Goal: Check status: Check status

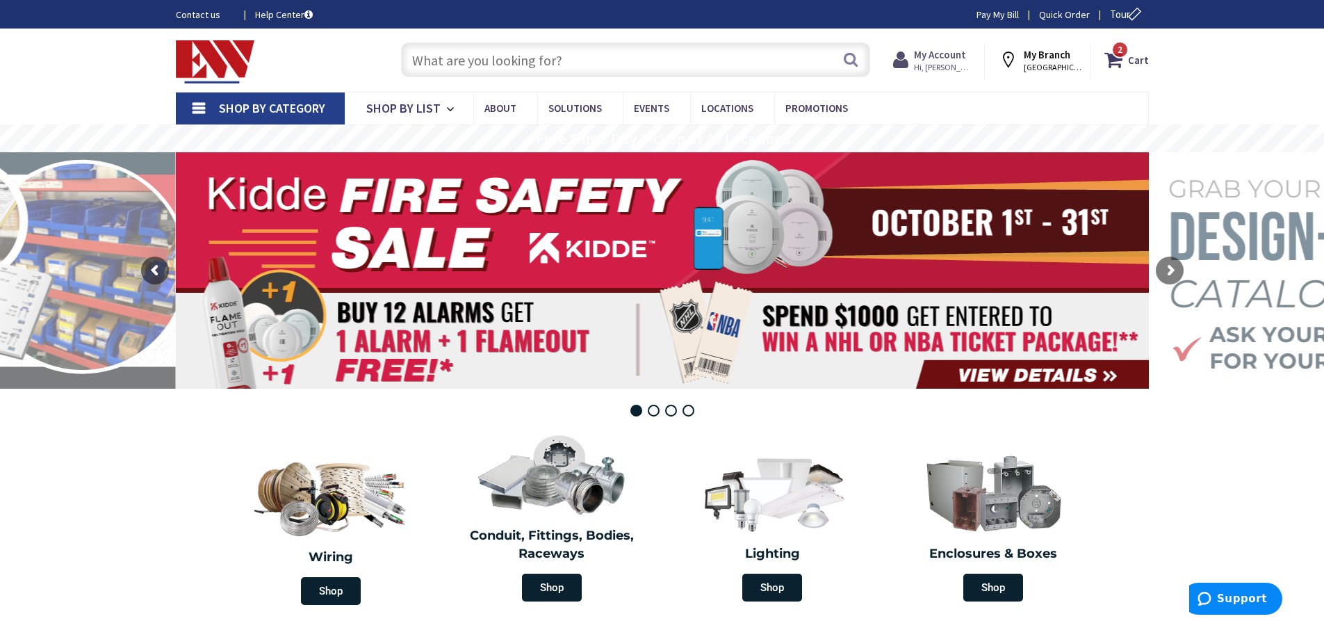
click at [942, 67] on span "Hi, [PERSON_NAME]" at bounding box center [943, 67] width 59 height 11
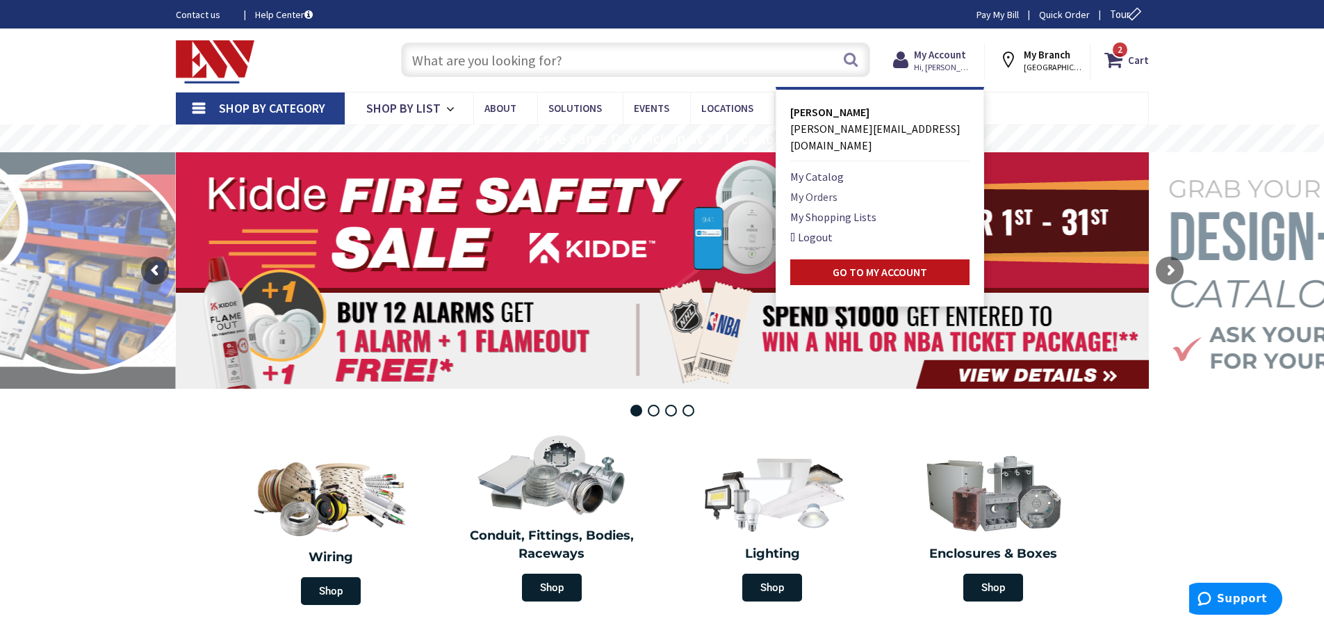
click at [819, 188] on link "My Orders" at bounding box center [813, 196] width 47 height 17
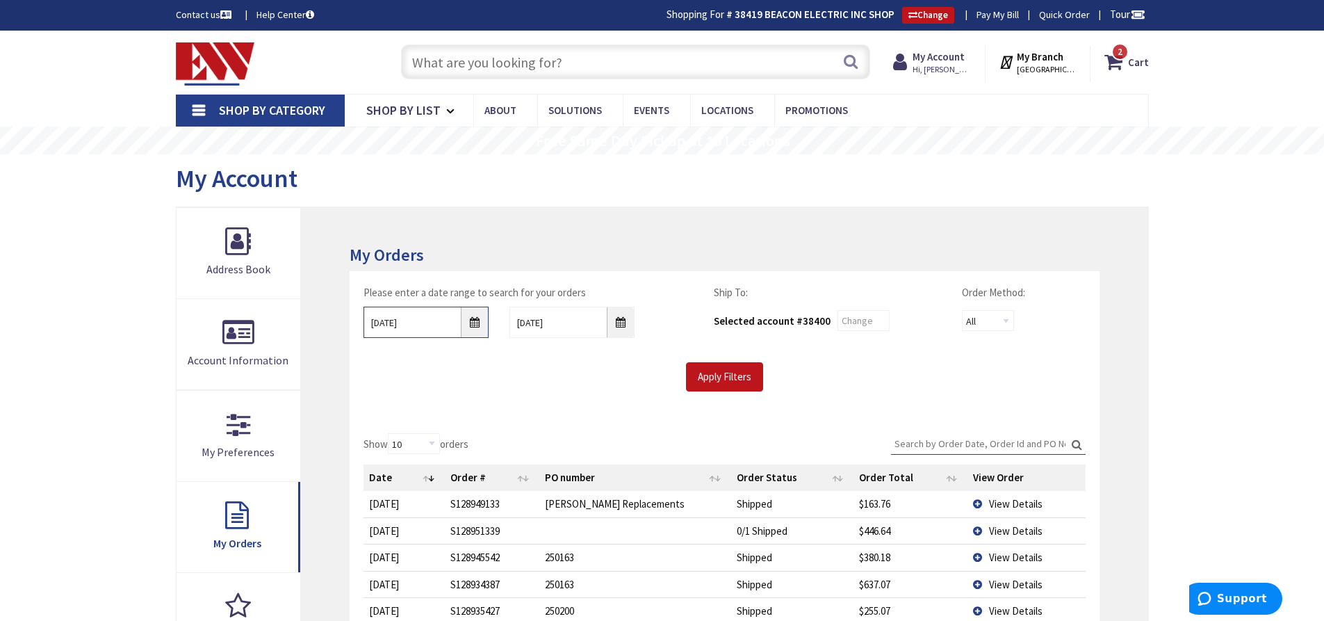
click at [476, 323] on input "10/1/2025" at bounding box center [425, 321] width 125 height 31
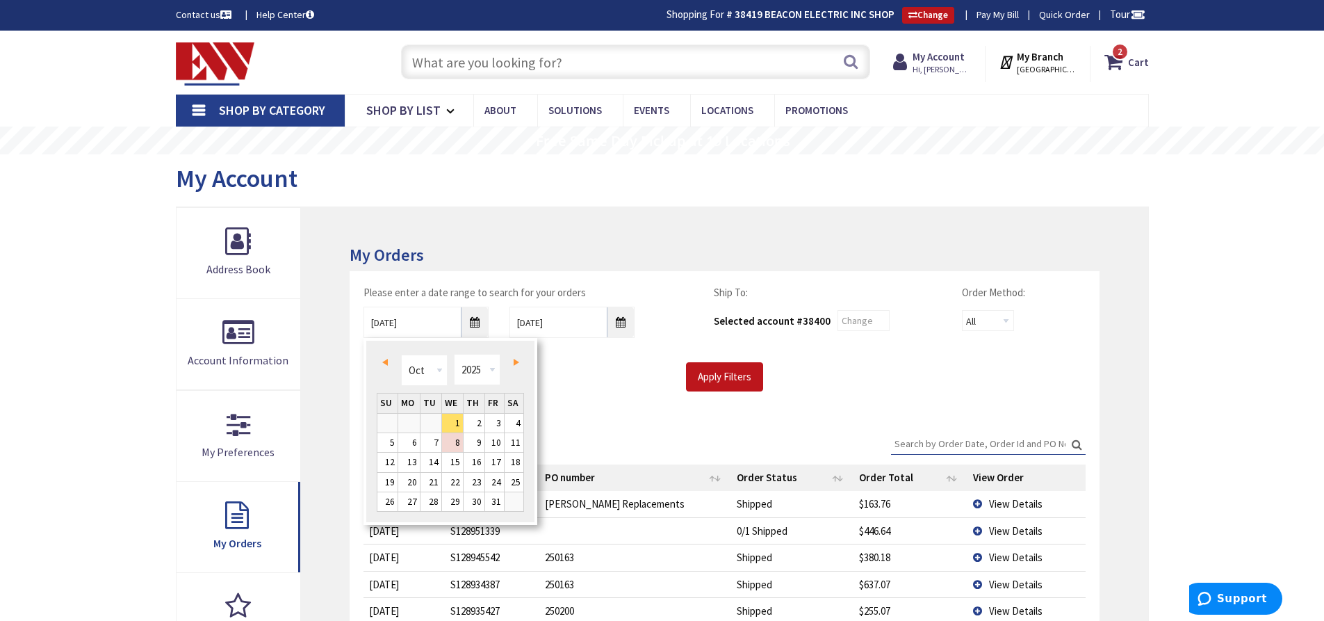
click at [385, 361] on span "Prev" at bounding box center [385, 362] width 6 height 7
click at [405, 506] on link "25" at bounding box center [409, 501] width 22 height 19
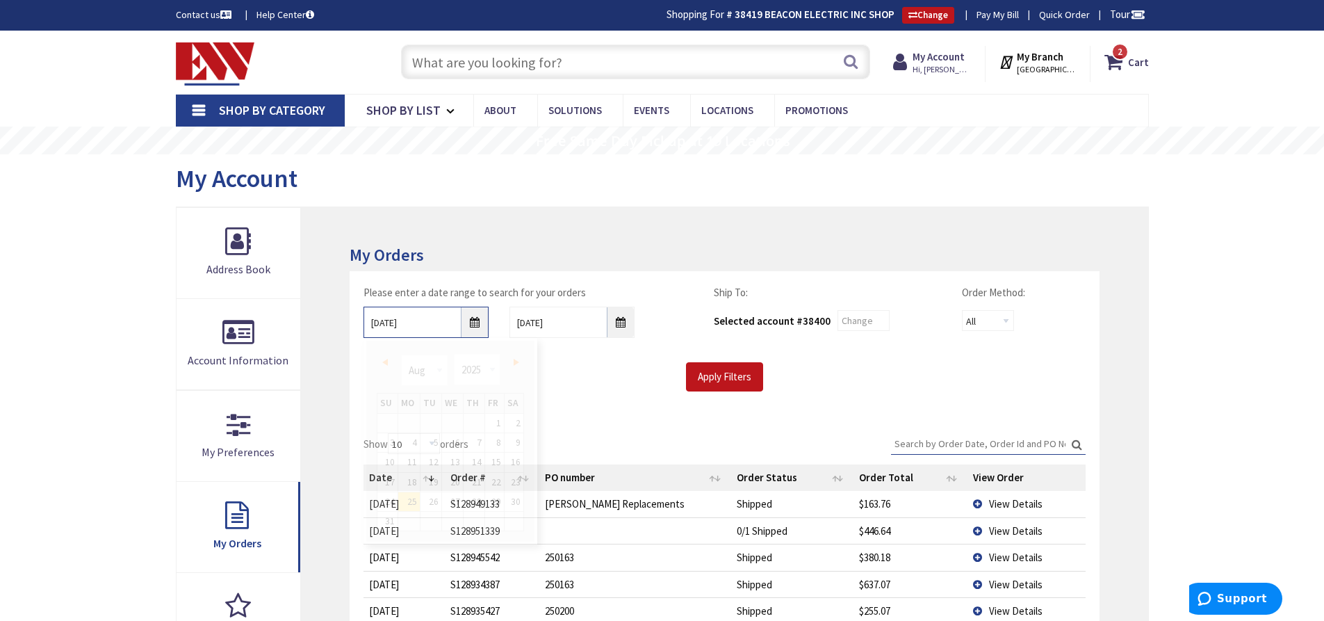
click at [473, 327] on input "08/25/2025" at bounding box center [425, 321] width 125 height 31
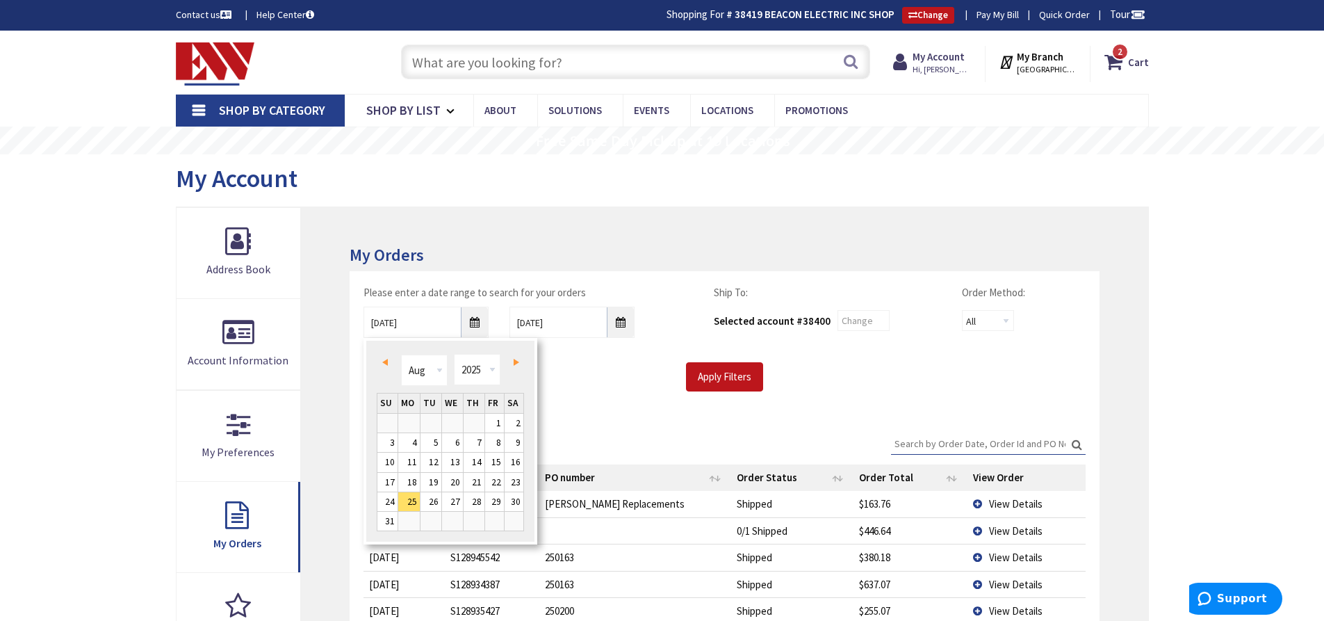
click at [516, 360] on span "Next" at bounding box center [517, 362] width 6 height 7
click at [415, 484] on link "22" at bounding box center [409, 482] width 22 height 19
type input "09/22/2025"
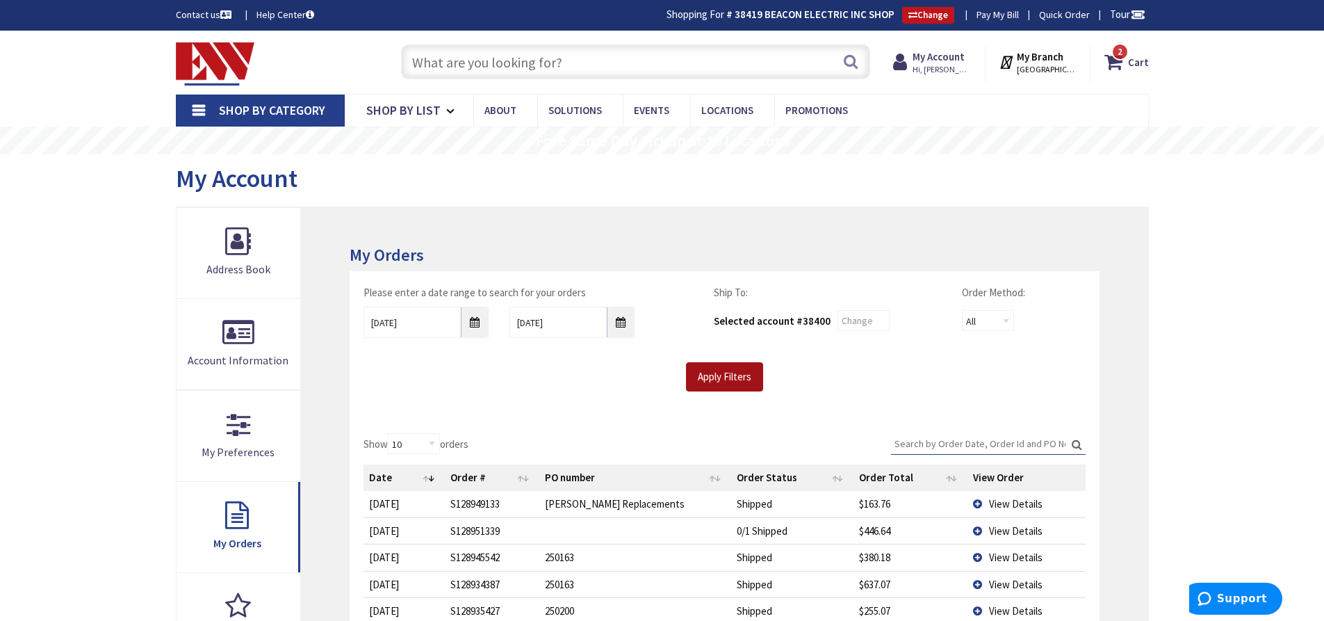
click at [699, 386] on input "Apply Filters" at bounding box center [724, 376] width 77 height 29
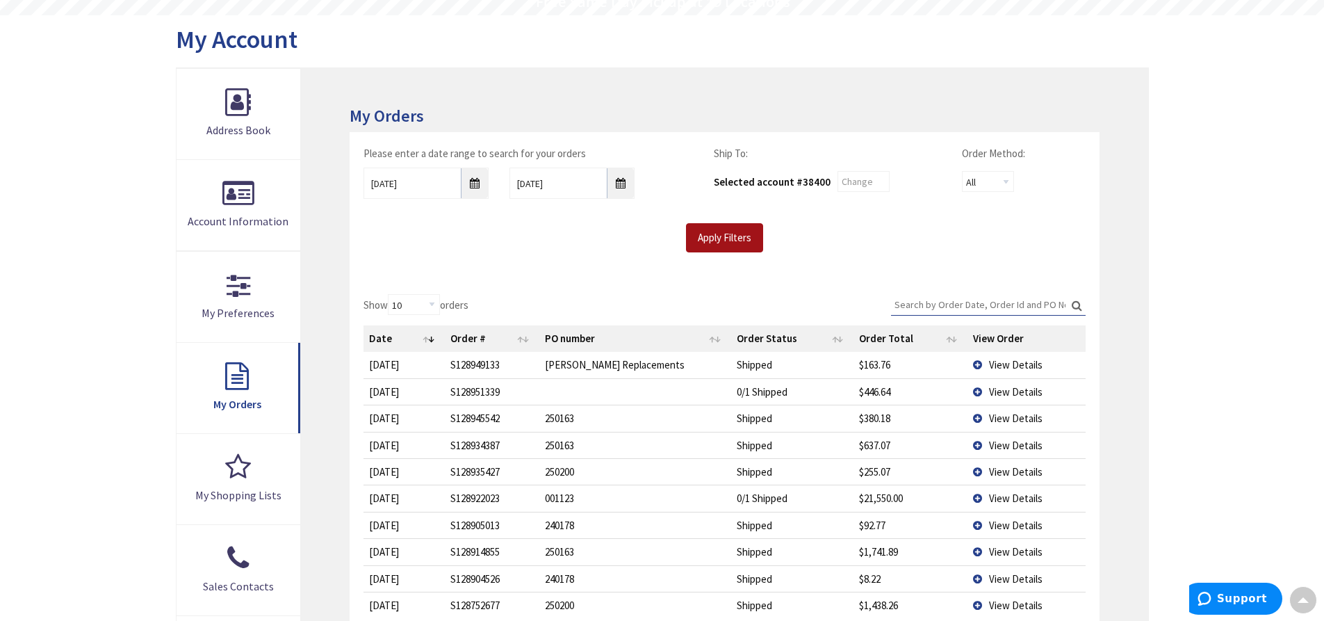
scroll to position [208, 0]
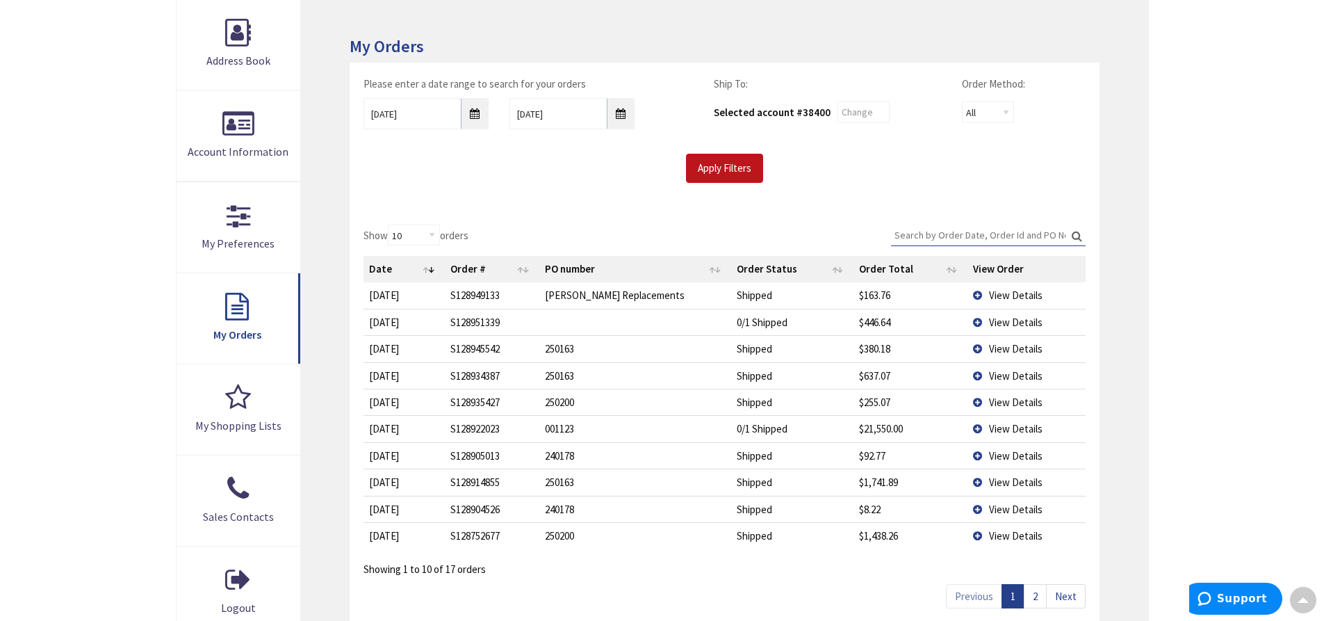
click at [1034, 595] on link "2" at bounding box center [1035, 596] width 23 height 24
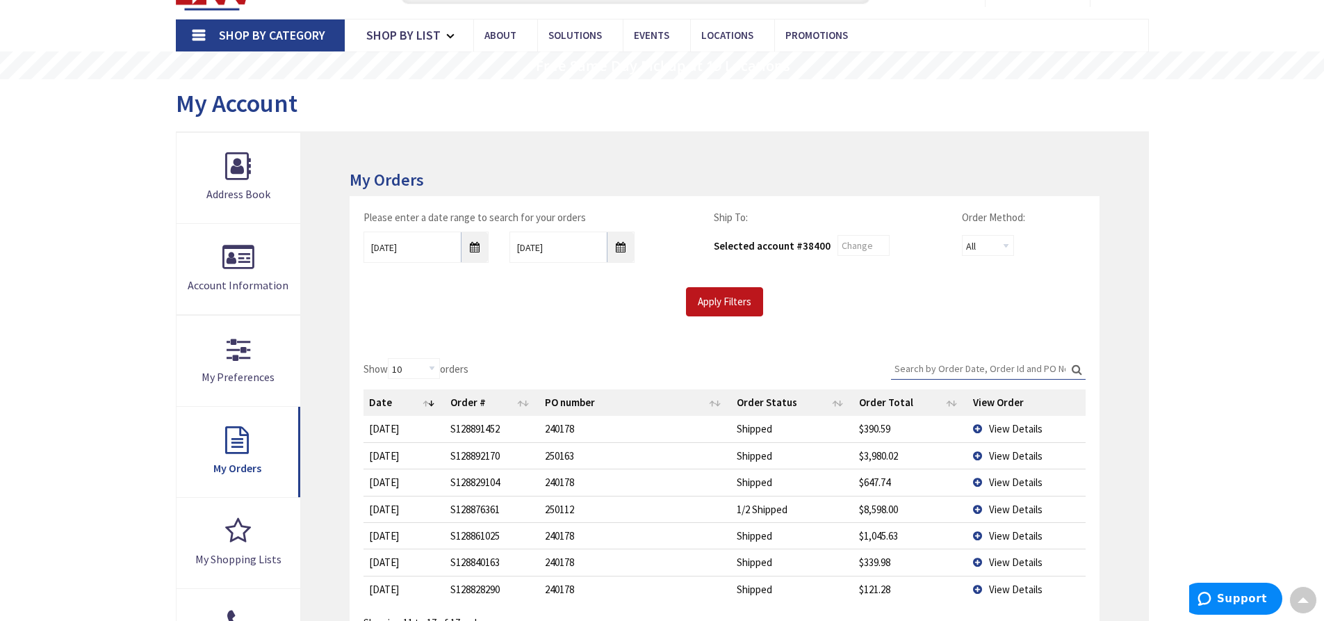
scroll to position [0, 0]
